Goal: Information Seeking & Learning: Learn about a topic

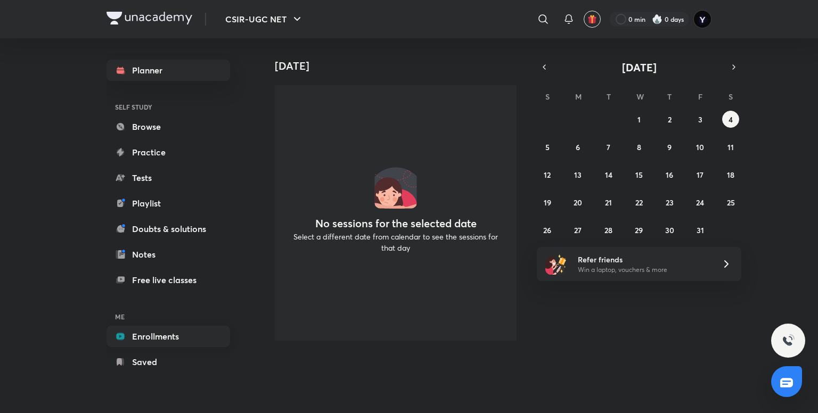
click at [152, 333] on link "Enrollments" at bounding box center [169, 336] width 124 height 21
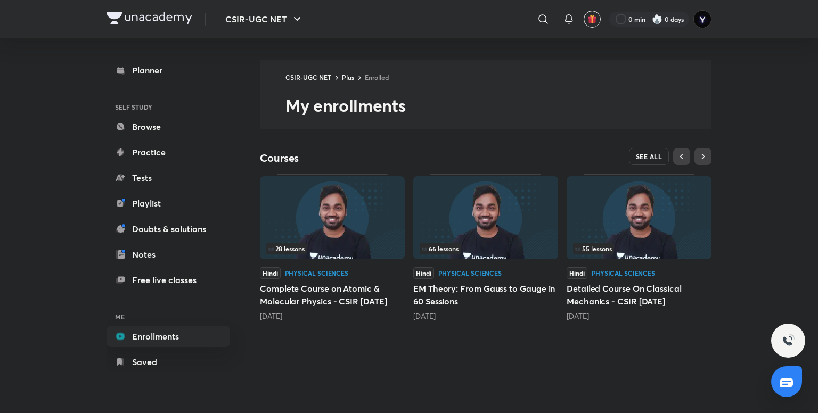
click at [663, 155] on button "SEE ALL" at bounding box center [649, 156] width 40 height 17
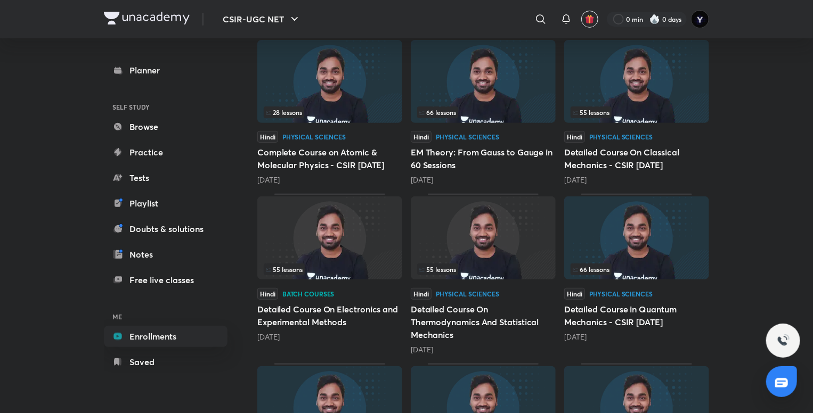
scroll to position [134, 0]
click at [323, 322] on h5 "Detailed Course On Electronics and Experimental Methods" at bounding box center [329, 316] width 145 height 26
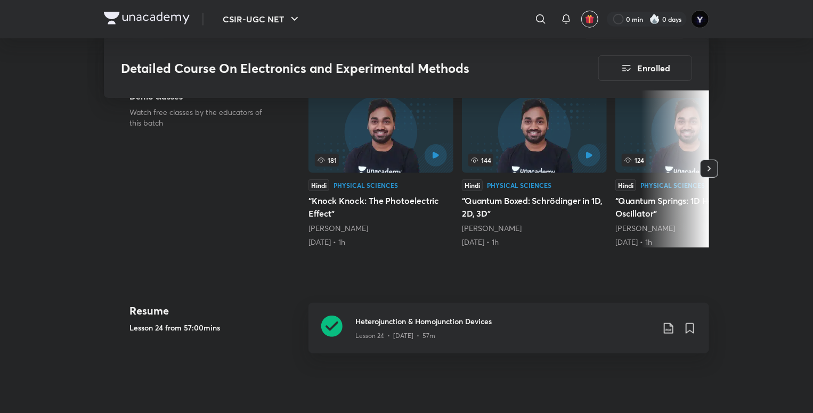
scroll to position [372, 0]
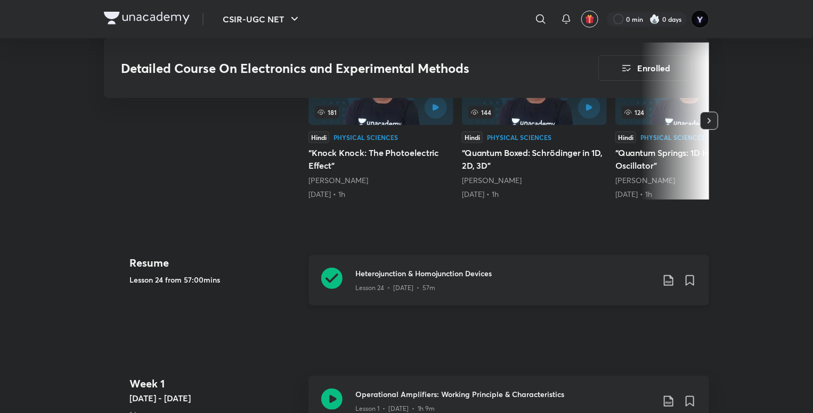
click at [460, 289] on div "Lesson 24 • [DATE] • 57m" at bounding box center [504, 286] width 298 height 14
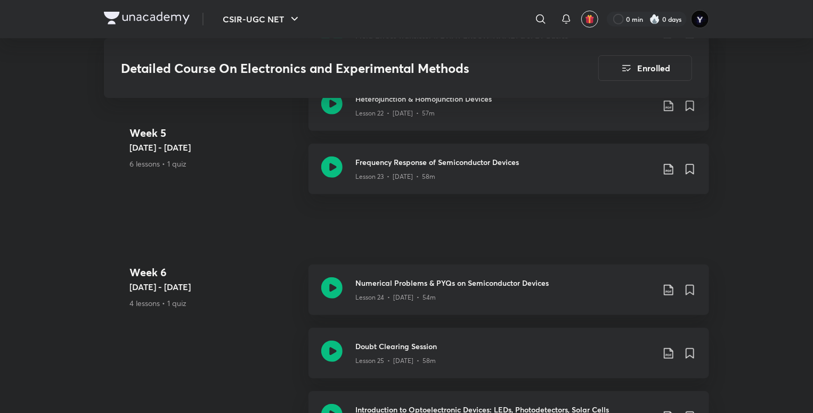
scroll to position [2355, 0]
click at [512, 184] on div "Frequency Response of Semiconductor Devices Lesson 23 • [DATE] • 58m" at bounding box center [508, 170] width 400 height 51
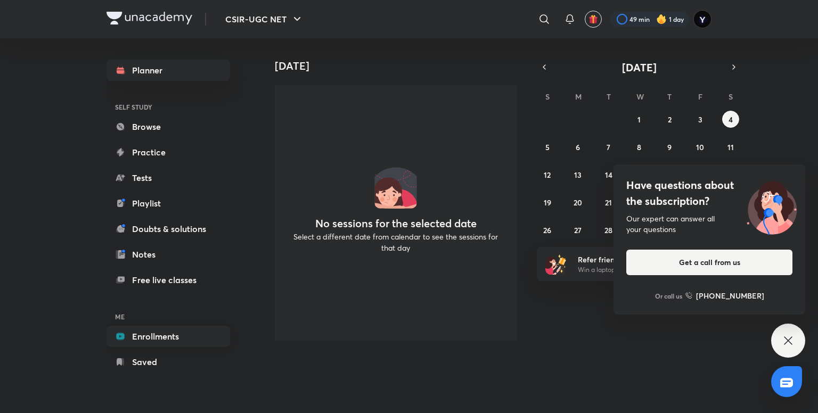
click at [152, 332] on link "Enrollments" at bounding box center [169, 336] width 124 height 21
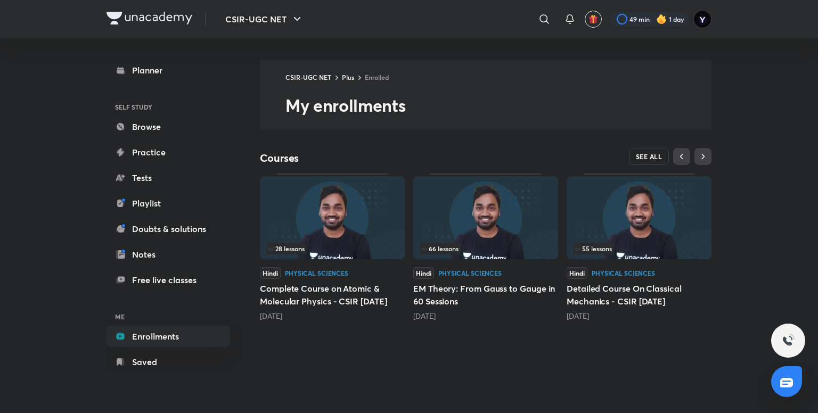
click at [635, 154] on button "SEE ALL" at bounding box center [649, 156] width 40 height 17
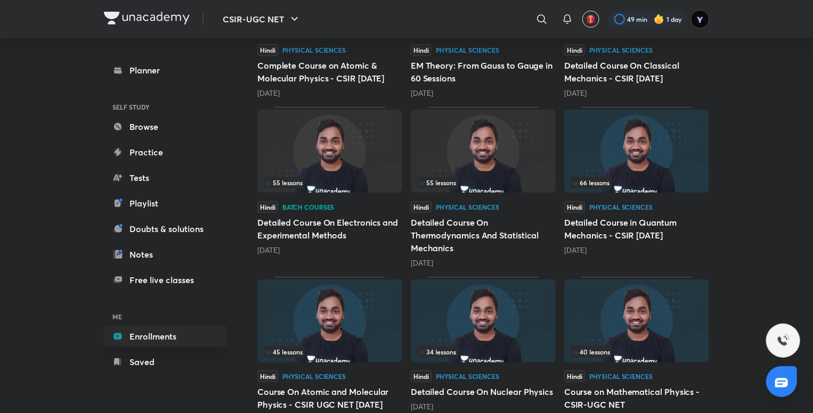
scroll to position [220, 0]
click at [361, 214] on div "Hindi Batch courses Detailed Course On Electronics and Experimental Methods [DA…" at bounding box center [329, 229] width 145 height 54
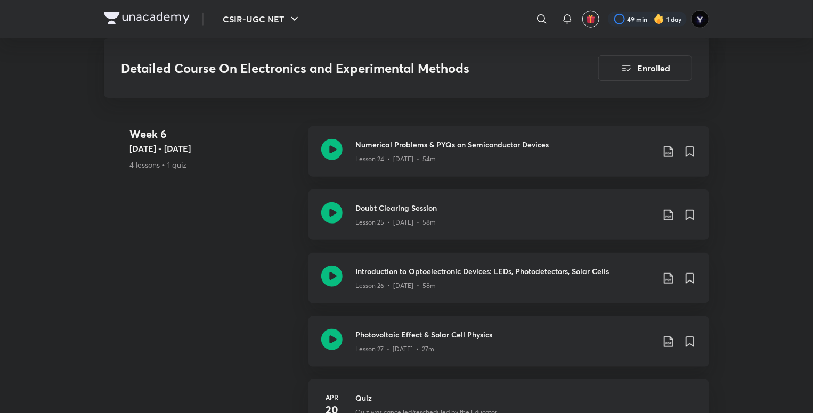
scroll to position [2494, 0]
click at [481, 145] on h3 "Numerical Problems & PYQs on Semiconductor Devices" at bounding box center [504, 145] width 298 height 11
